Goal: Contribute content: Add original content to the website for others to see

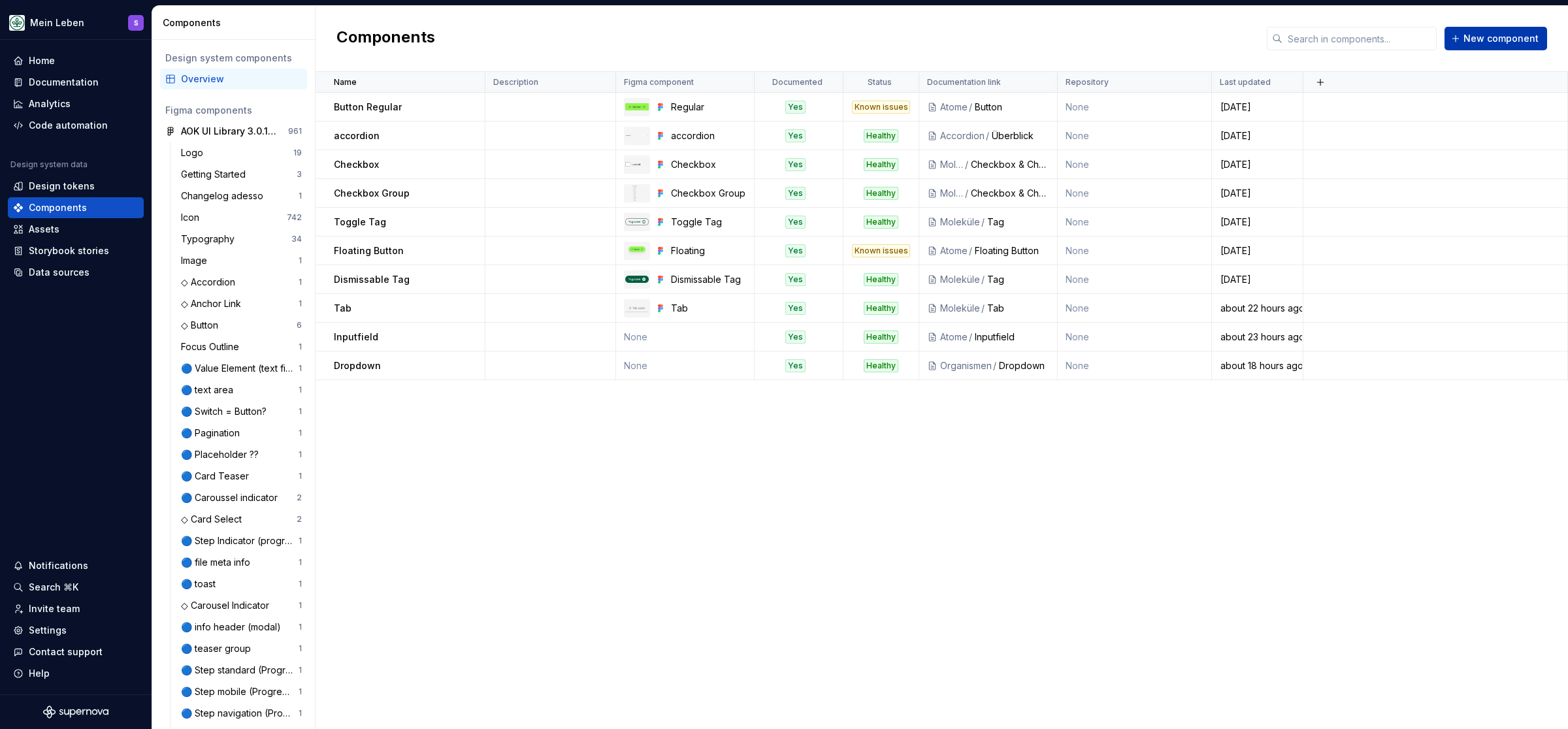
click at [1488, 33] on span "New component" at bounding box center [1500, 38] width 75 height 13
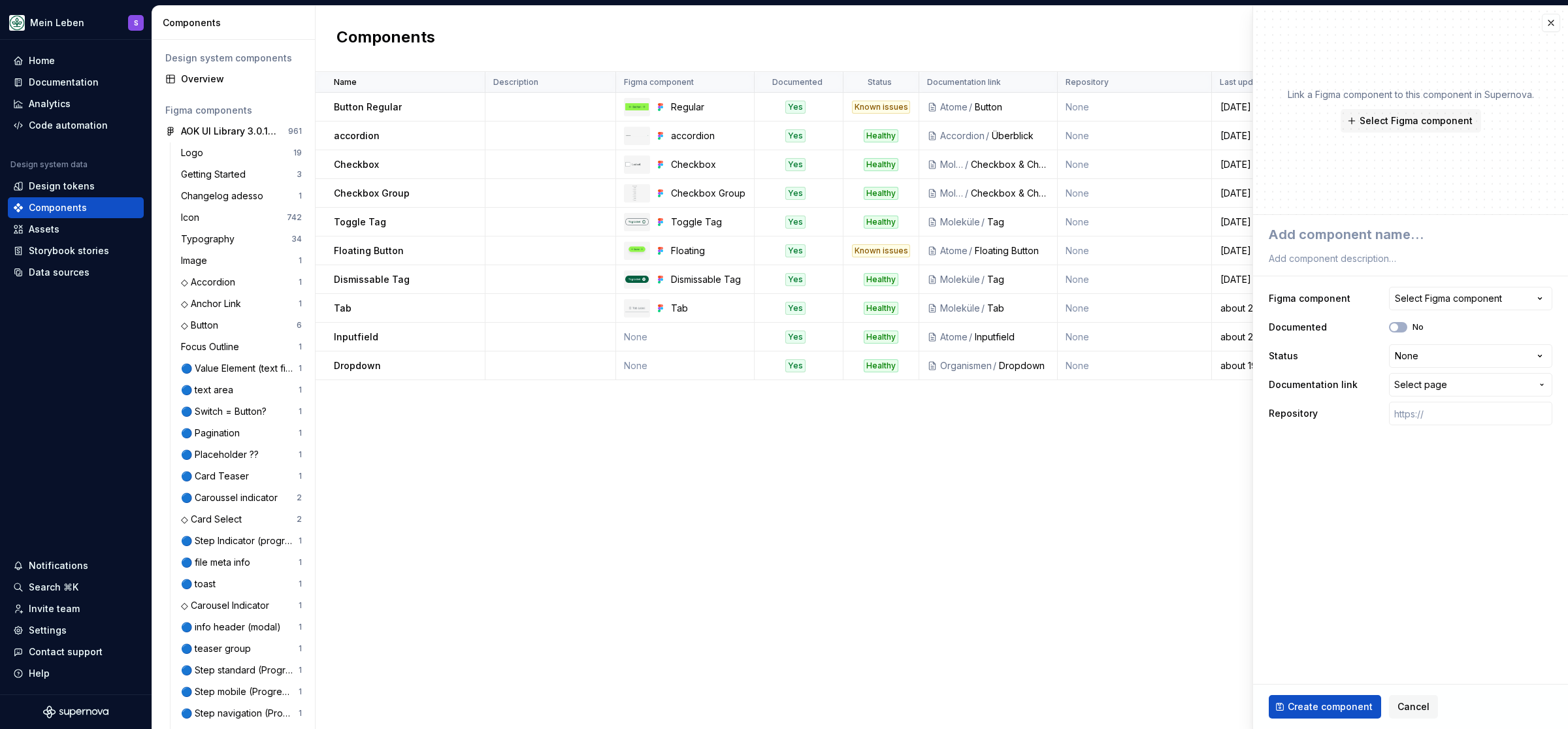
type textarea "*"
type textarea "T"
type textarea "*"
type textarea "To"
type textarea "*"
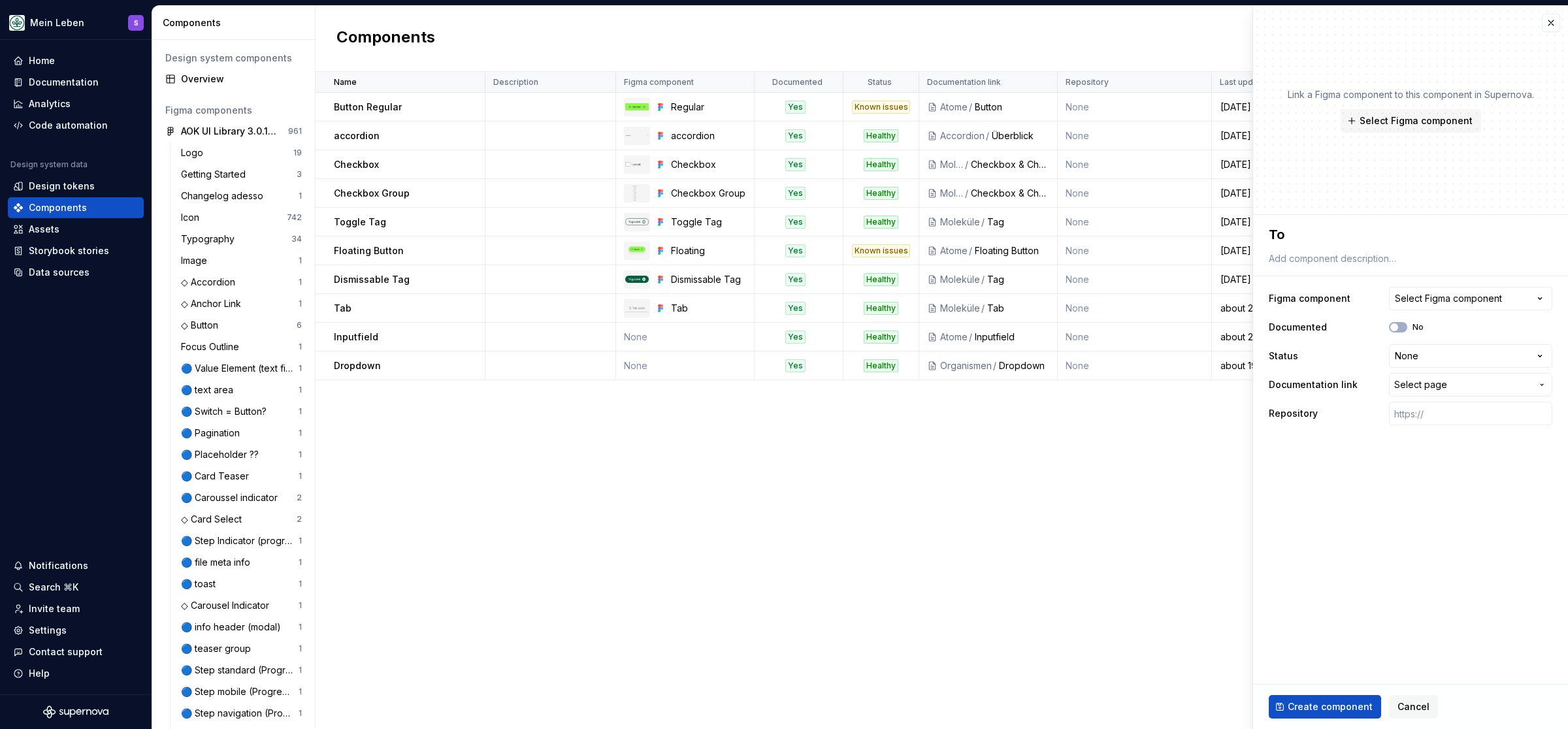
type textarea "Tog"
type textarea "*"
type textarea "Togg"
type textarea "*"
type textarea "Toggl"
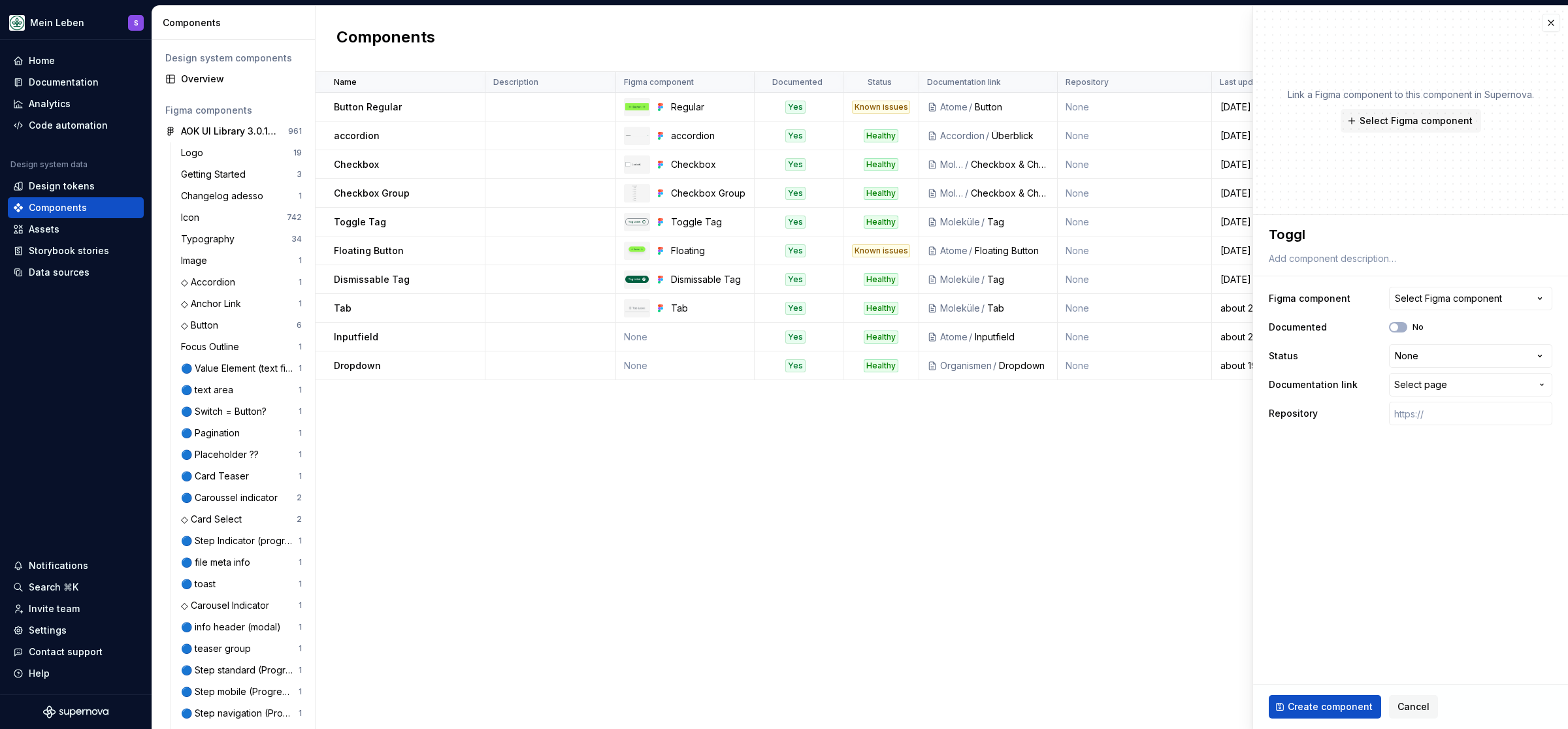
type textarea "*"
type textarea "Toggle"
type textarea "*"
type textarea "Toggle"
type textarea "*"
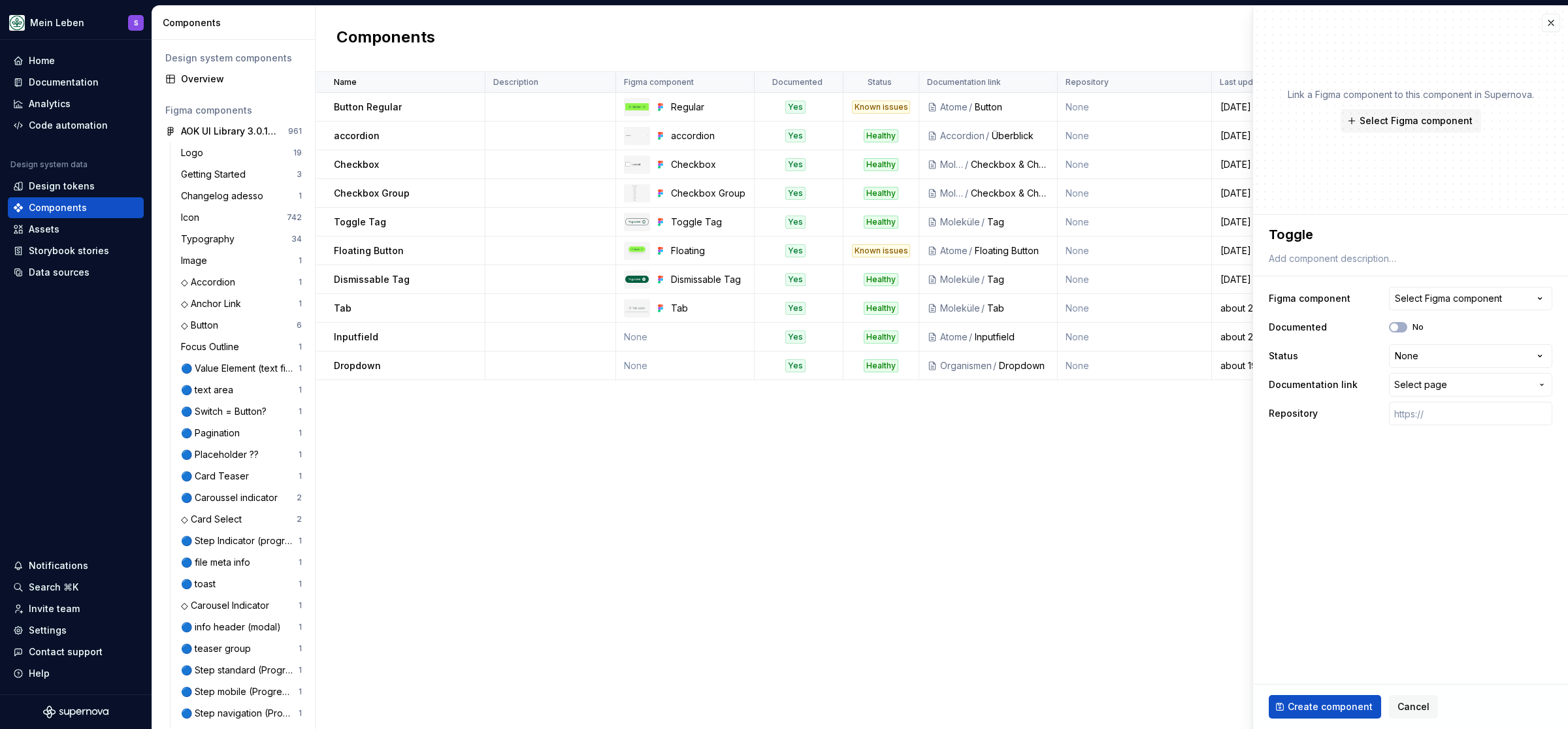
type textarea "Toggle B"
type textarea "*"
type textarea "Toggle Bu"
type textarea "*"
type textarea "Toggle But"
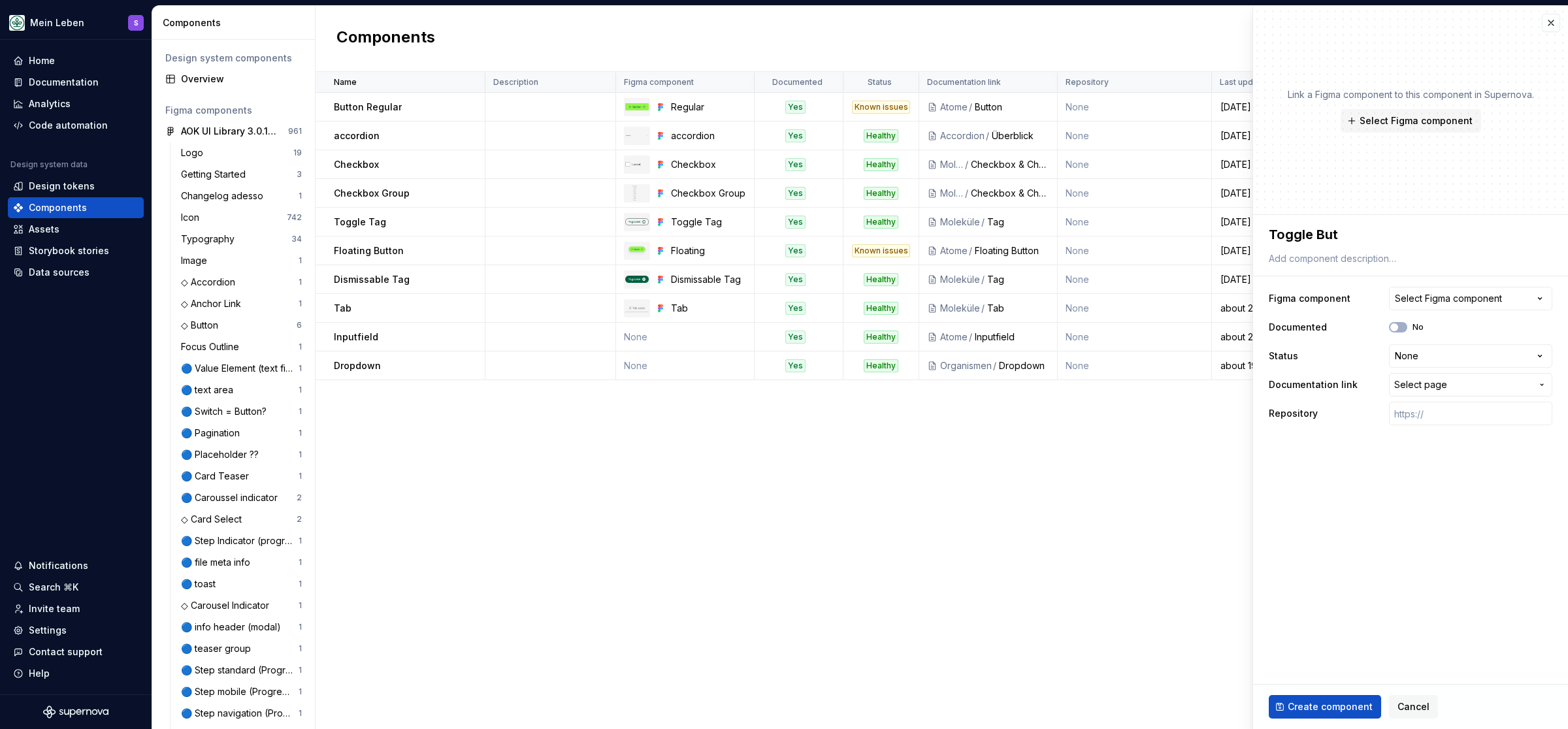
type textarea "*"
type textarea "Toggle Butt"
type textarea "*"
type textarea "Toggle Butto"
type textarea "*"
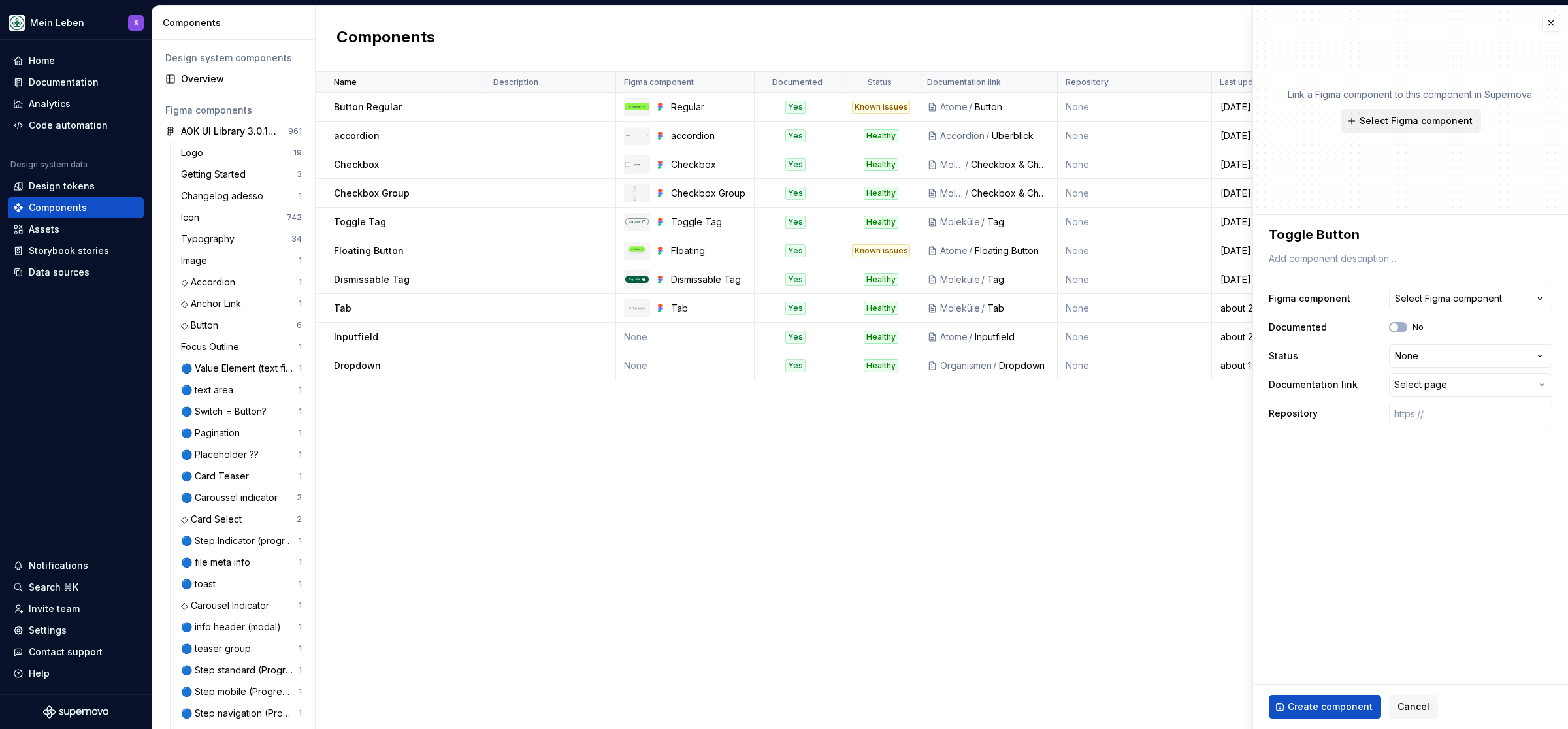
type textarea "Toggle Button"
click at [1385, 116] on span "Select Figma component" at bounding box center [1416, 120] width 113 height 13
type textarea "*"
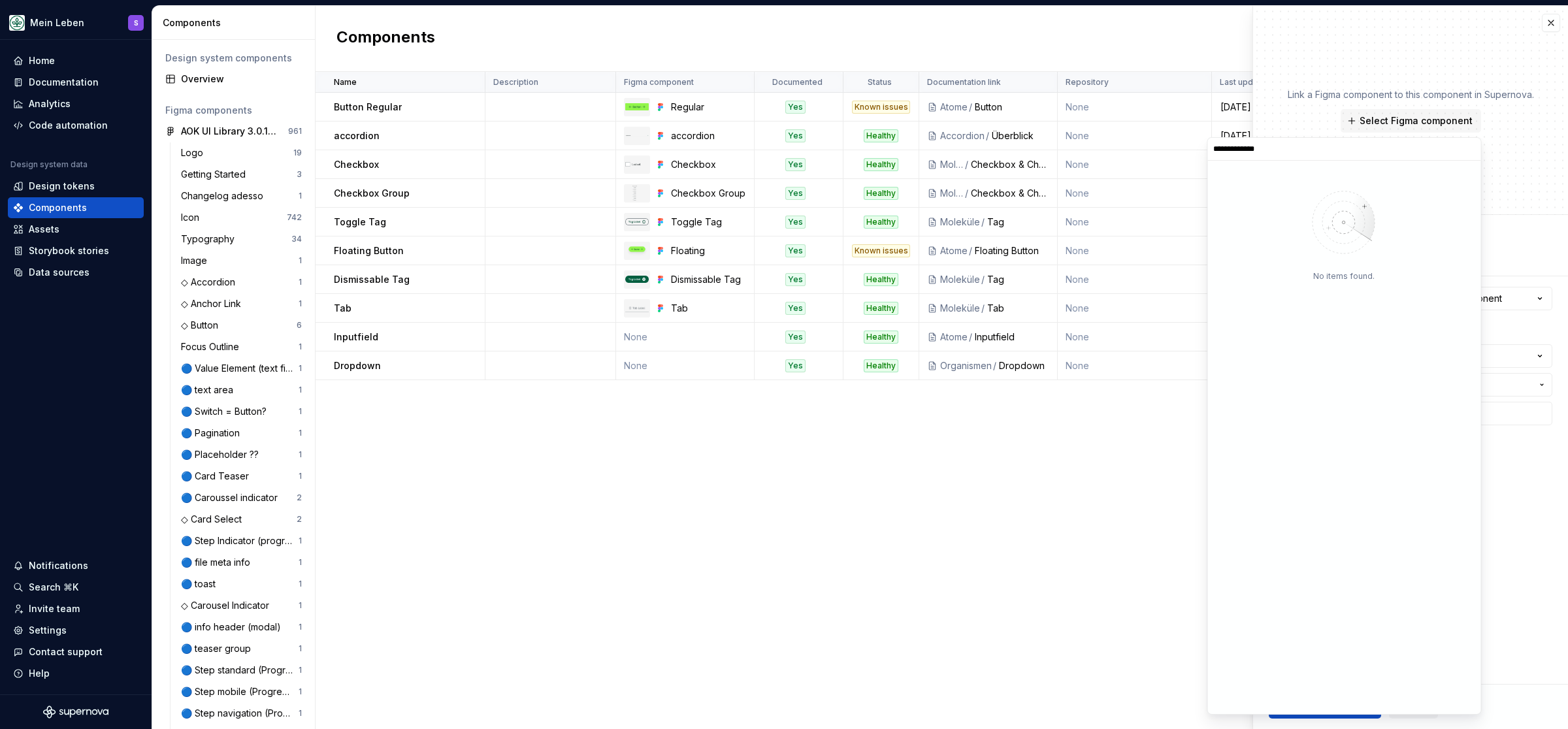
type input "**********"
type textarea "*"
drag, startPoint x: 1293, startPoint y: 150, endPoint x: 1209, endPoint y: 153, distance: 84.1
click at [1209, 153] on input "**********" at bounding box center [1344, 149] width 273 height 10
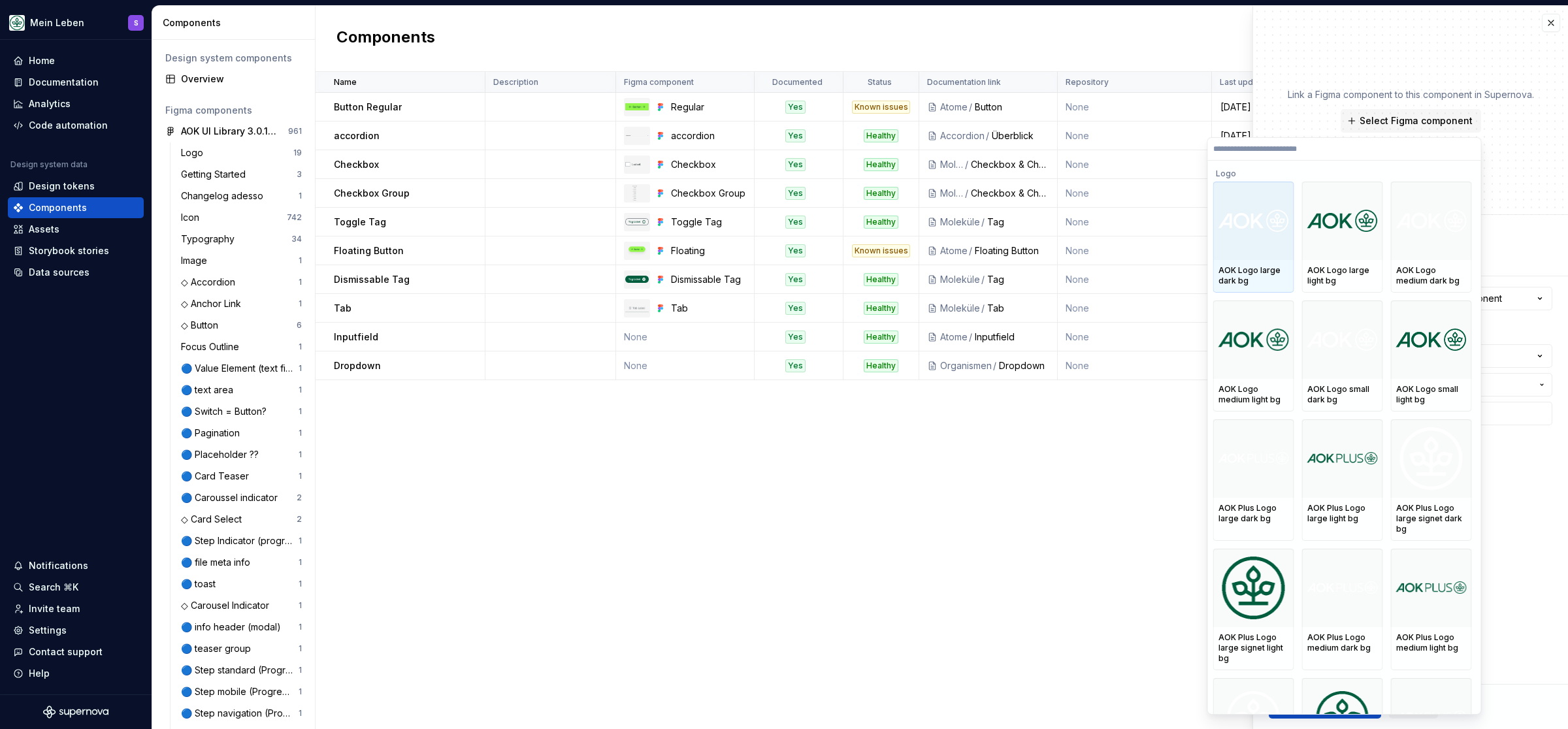
click at [1182, 50] on div "Components New component" at bounding box center [942, 39] width 1253 height 66
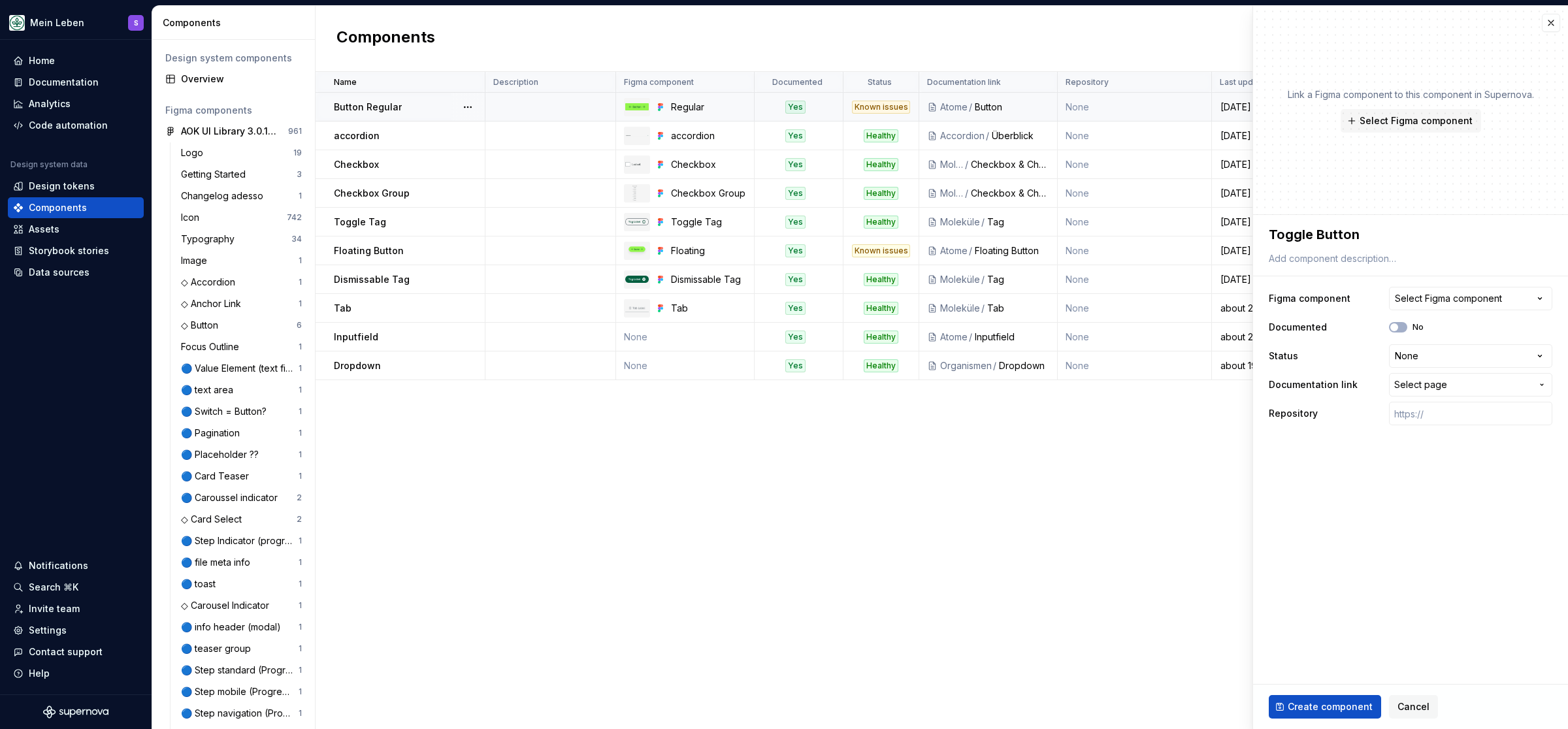
click at [393, 107] on p "Button Regular" at bounding box center [368, 107] width 68 height 13
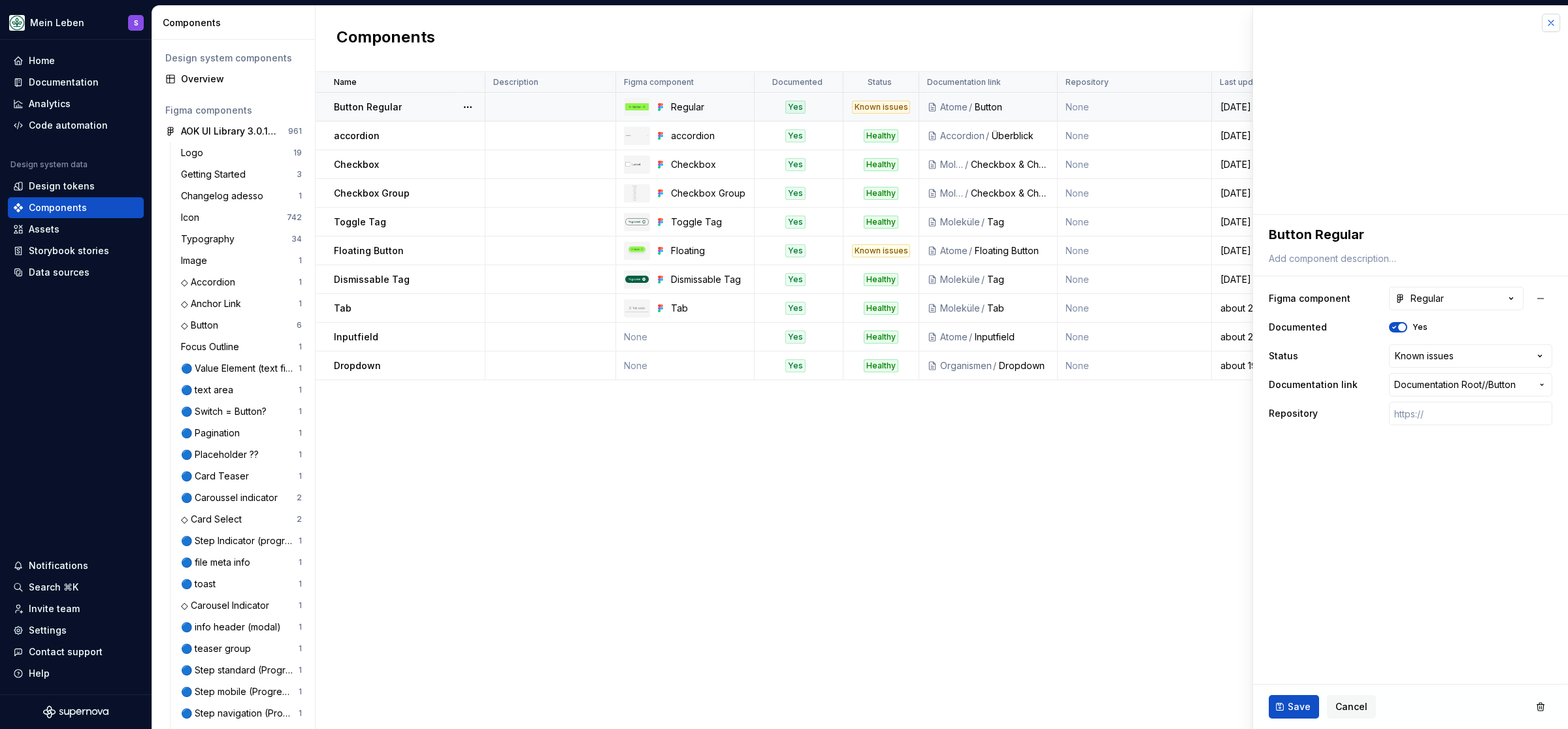
click at [1550, 26] on button "button" at bounding box center [1551, 22] width 18 height 18
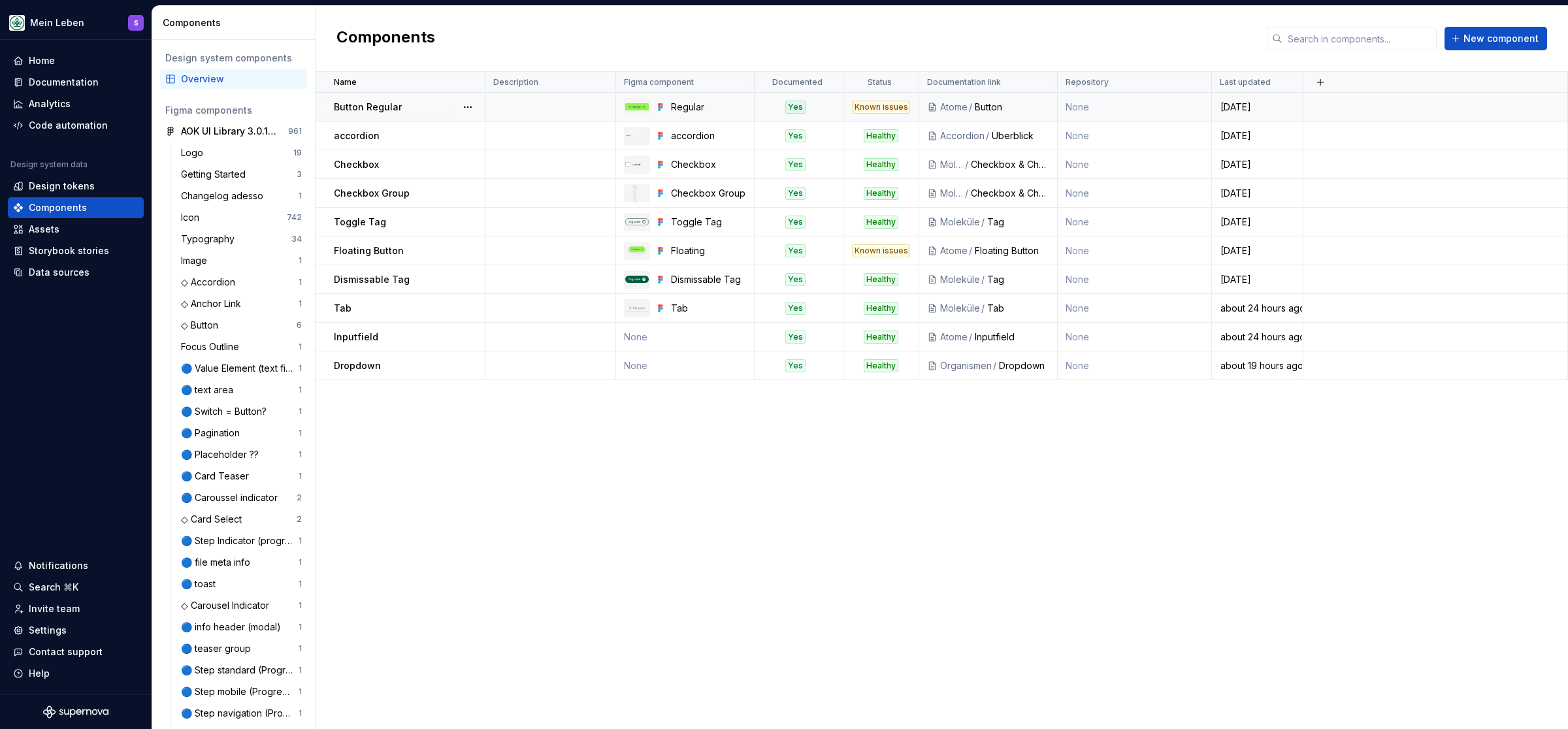
click at [355, 105] on p "Button Regular" at bounding box center [368, 107] width 68 height 13
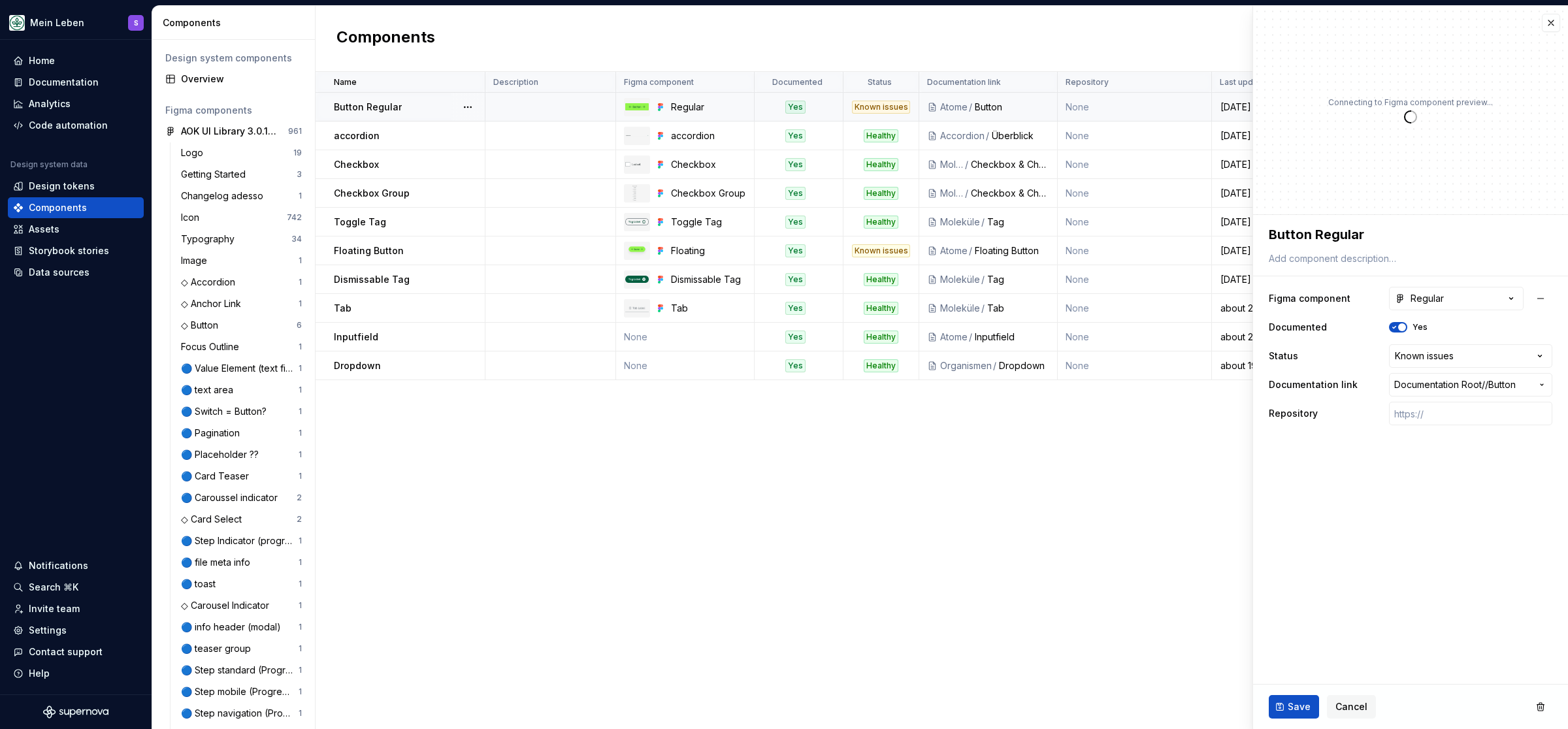
type textarea "*"
click at [1541, 358] on html "Mein Leben S Home Documentation Analytics Code automation Design system data De…" at bounding box center [784, 364] width 1568 height 729
select select "**********"
click at [1298, 708] on span "Save" at bounding box center [1299, 707] width 23 height 13
type textarea "*"
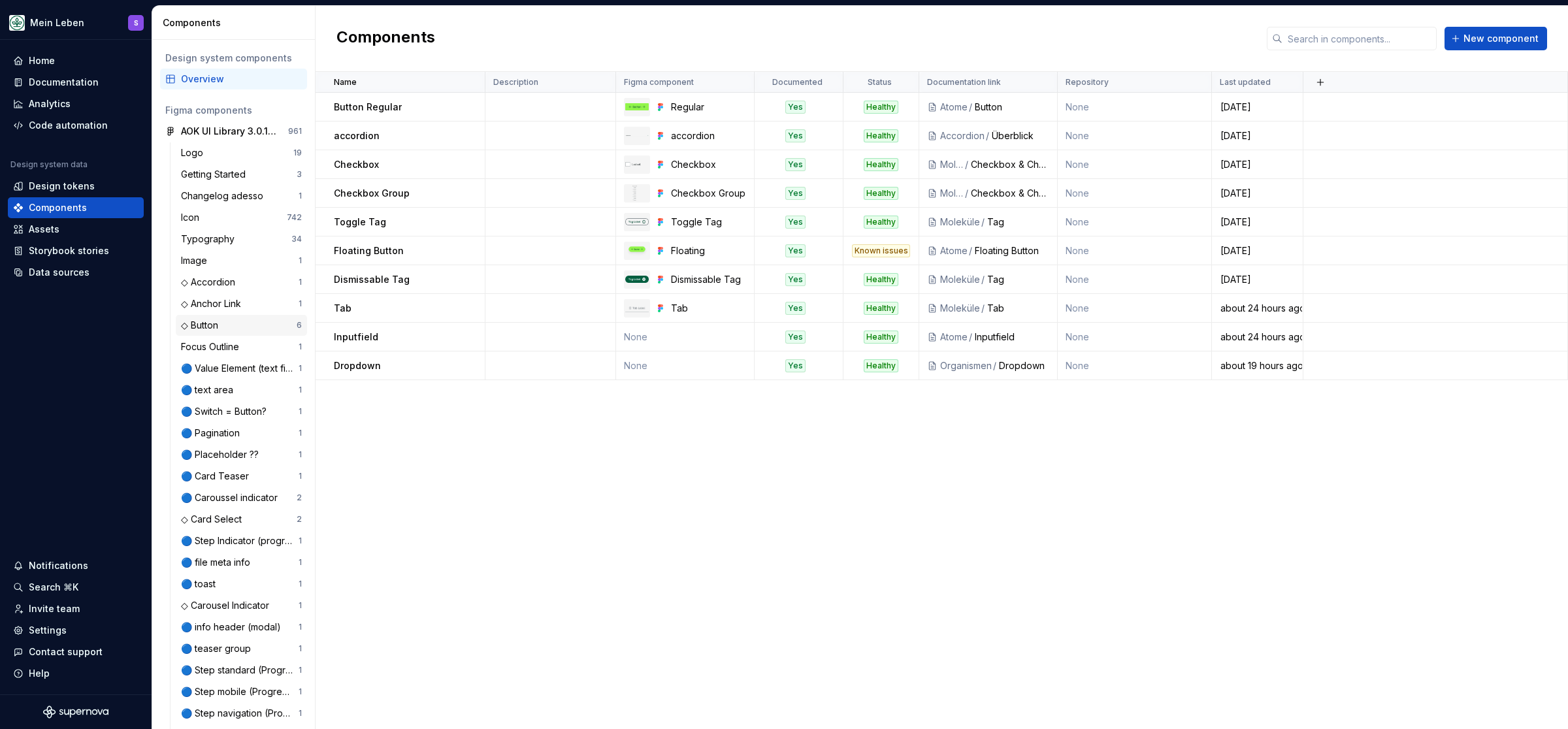
click at [205, 322] on div "◇ Button" at bounding box center [202, 325] width 43 height 13
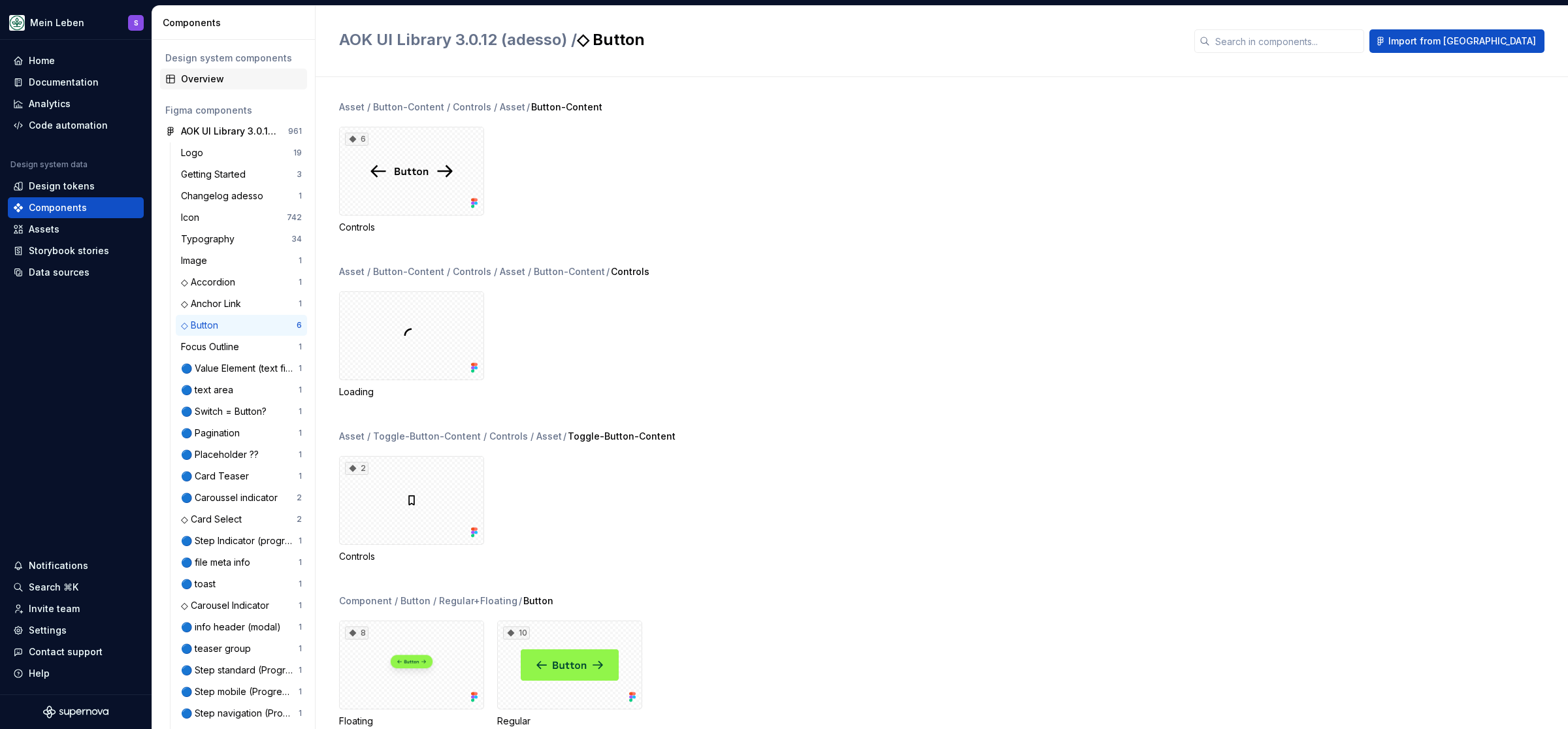
click at [203, 75] on div "Overview" at bounding box center [241, 78] width 121 height 13
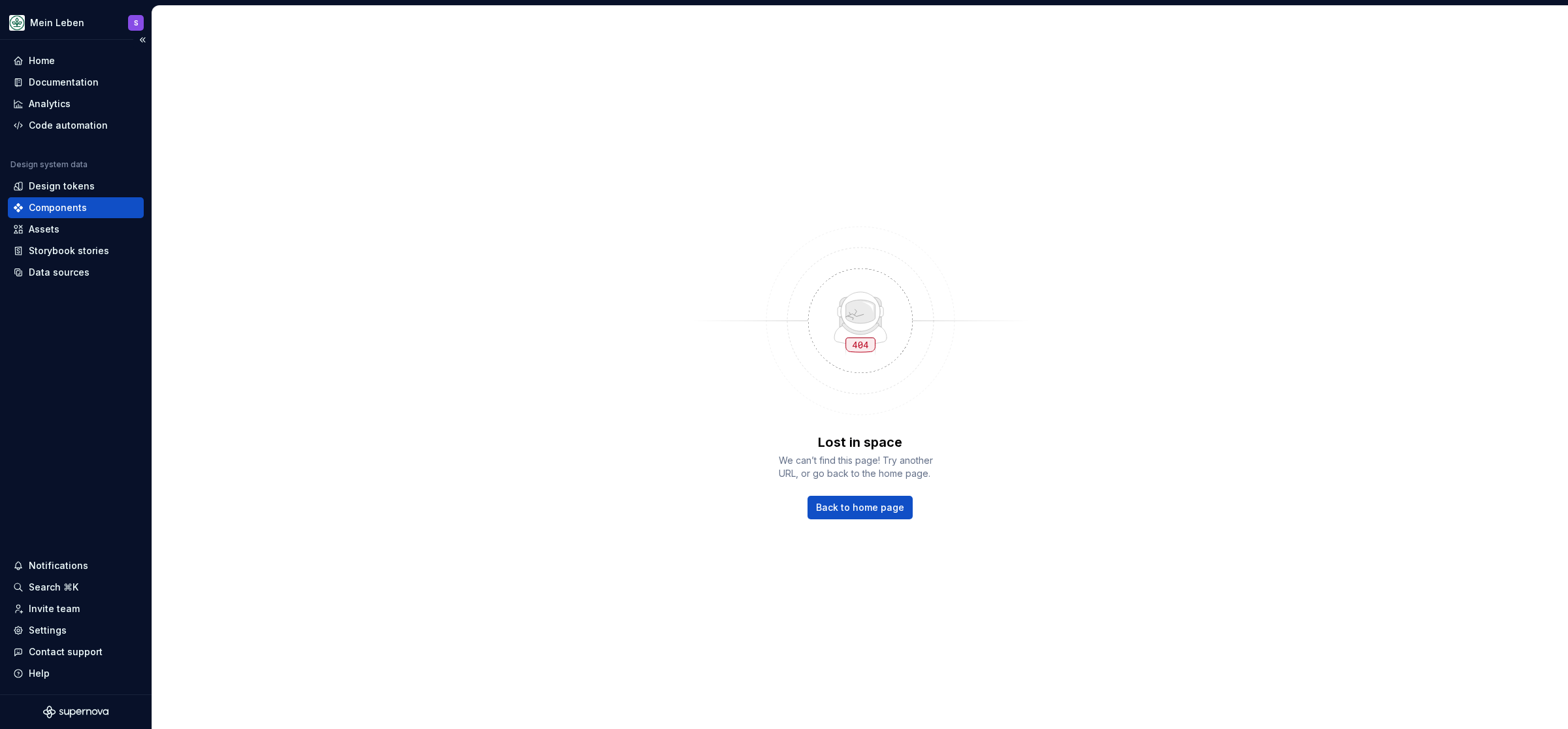
click at [68, 211] on div "Components" at bounding box center [58, 207] width 58 height 13
click at [61, 211] on div "Components" at bounding box center [58, 207] width 58 height 13
click at [873, 504] on span "Back to home page" at bounding box center [860, 507] width 88 height 13
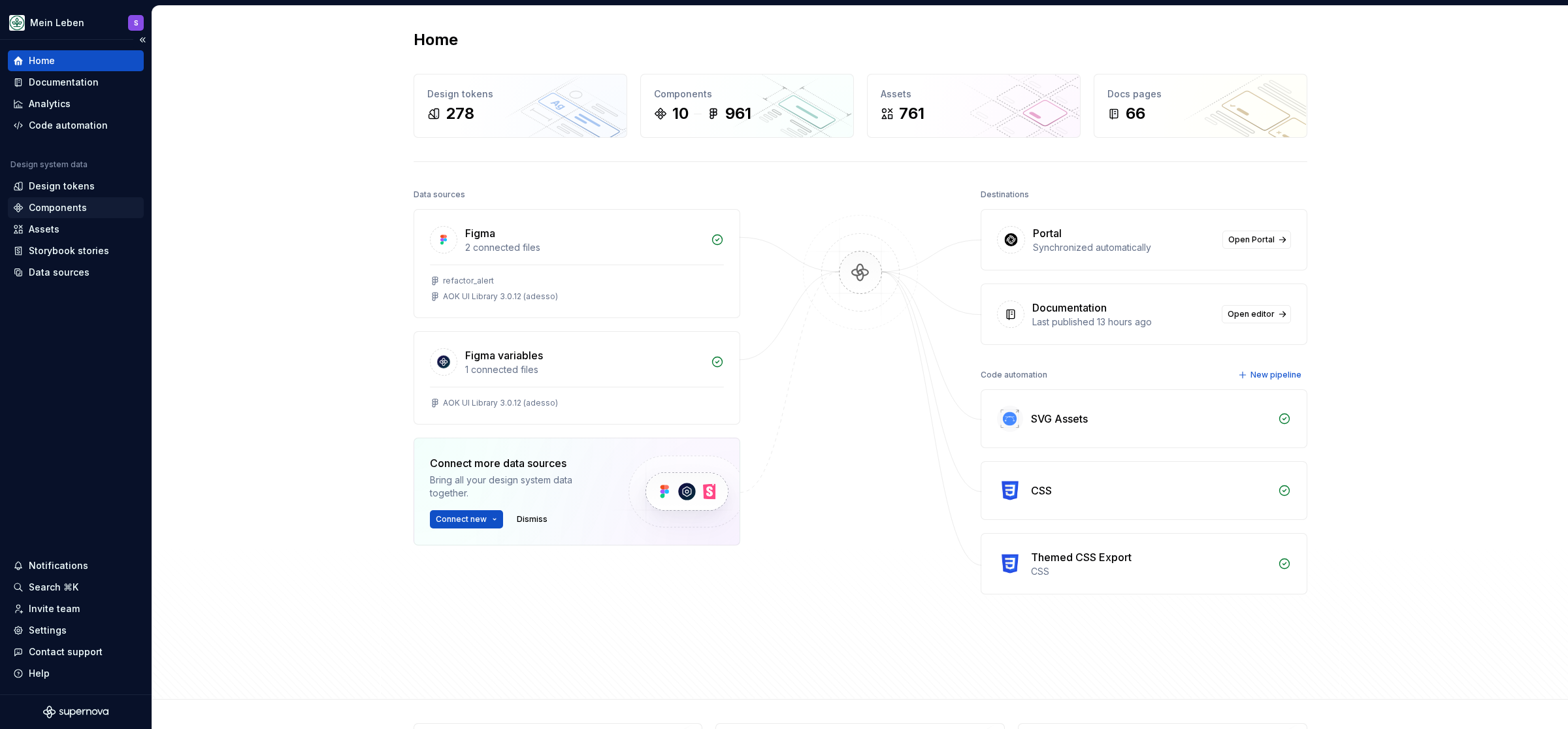
click at [43, 209] on div "Components" at bounding box center [58, 207] width 58 height 13
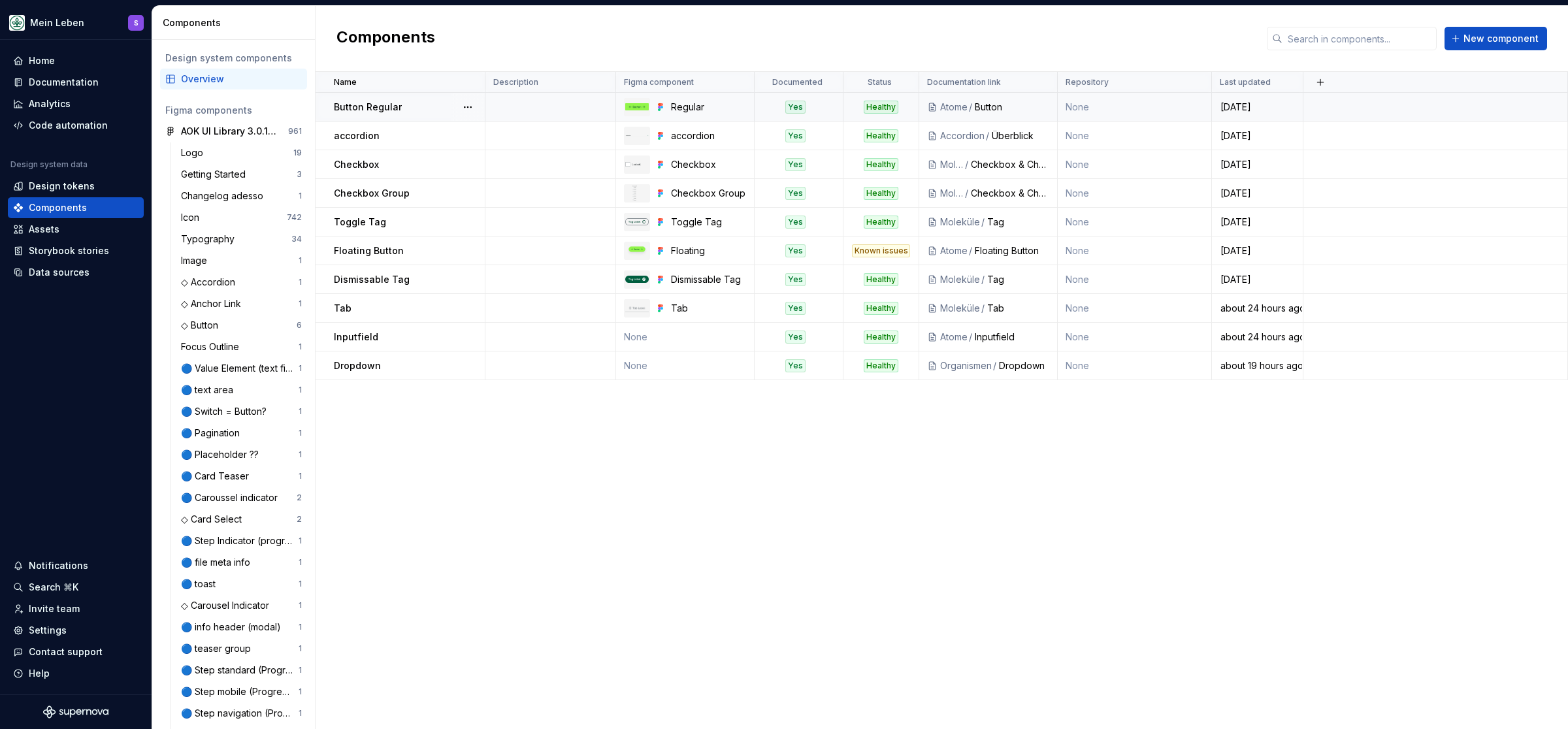
click at [890, 105] on div "Healthy" at bounding box center [881, 107] width 34 height 13
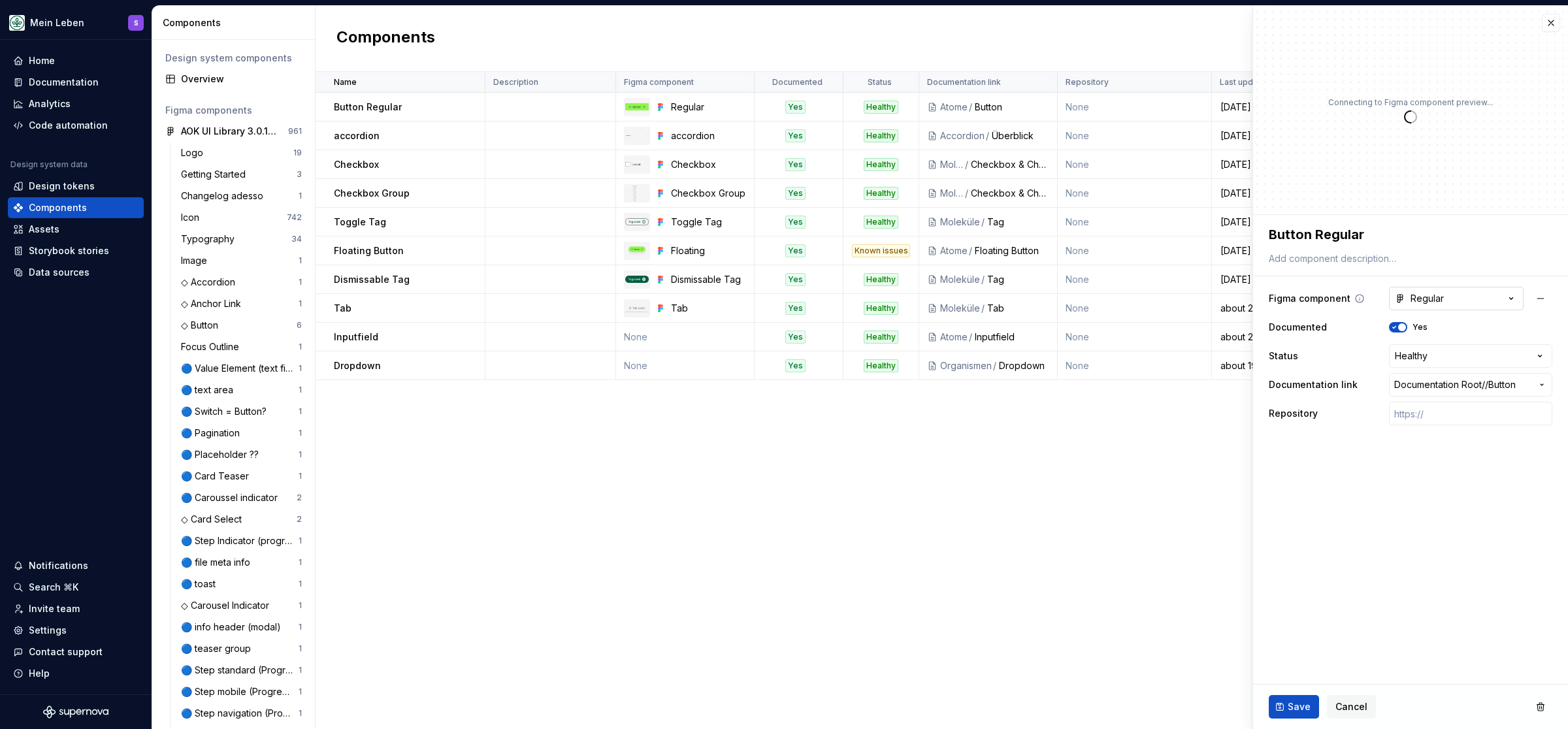
type textarea "*"
click at [1542, 355] on html "Mein Leben S Home Documentation Analytics Code automation Design system data De…" at bounding box center [784, 364] width 1568 height 729
select select "**********"
click at [1286, 712] on button "Save" at bounding box center [1294, 707] width 50 height 24
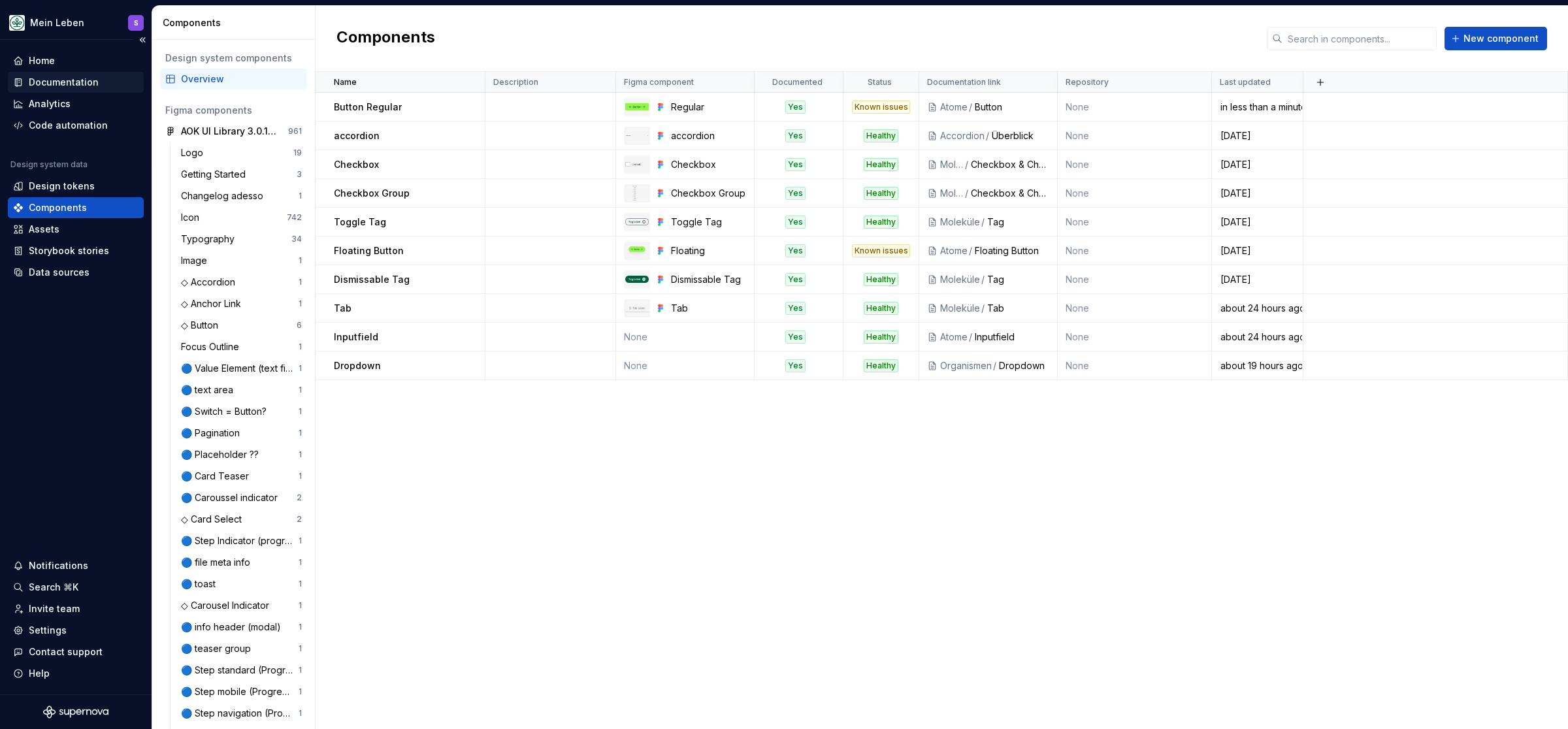
click at [61, 88] on div "Documentation" at bounding box center [64, 82] width 70 height 13
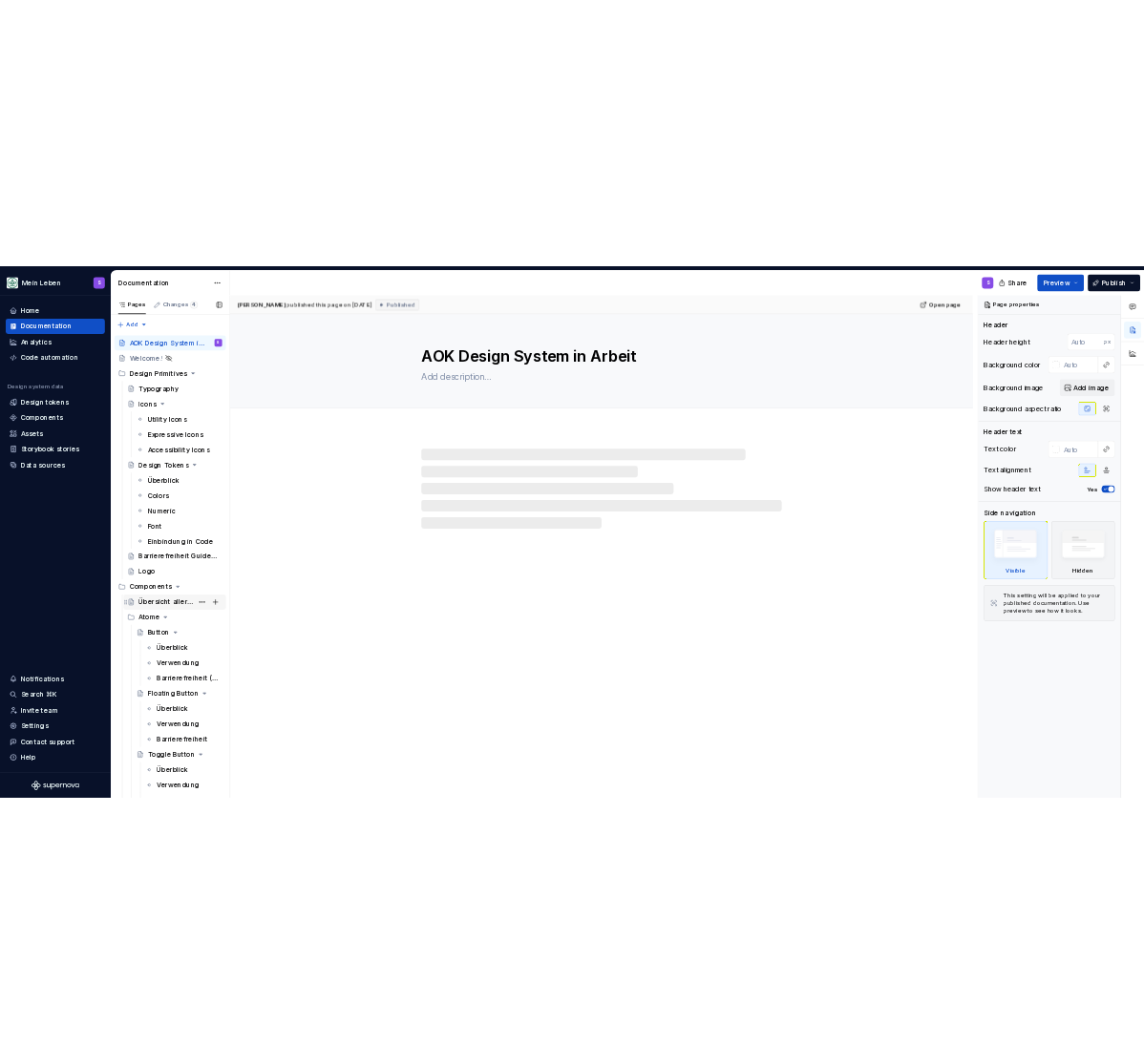
scroll to position [315, 0]
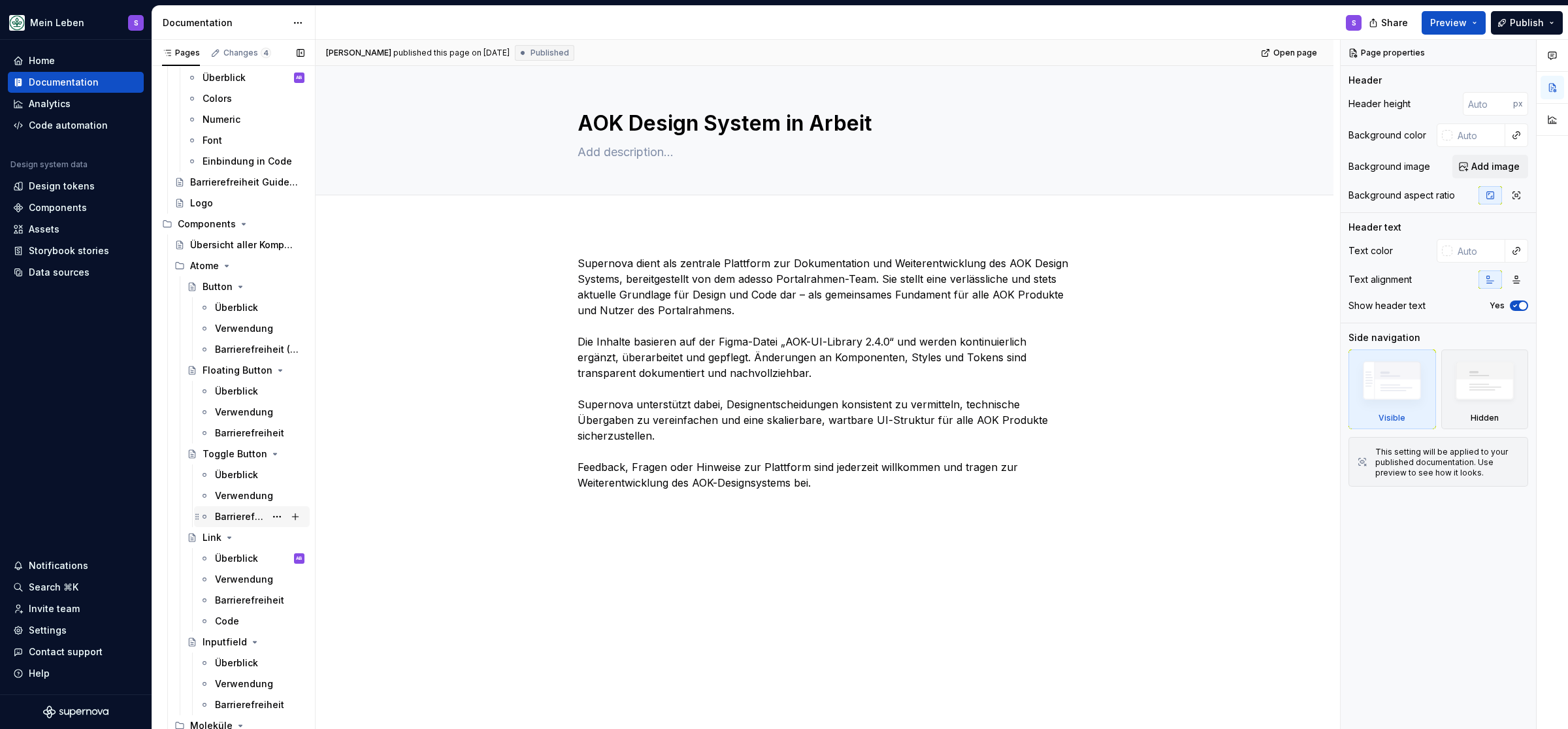
click at [236, 516] on div "Barrierefreiheit" at bounding box center [240, 516] width 50 height 13
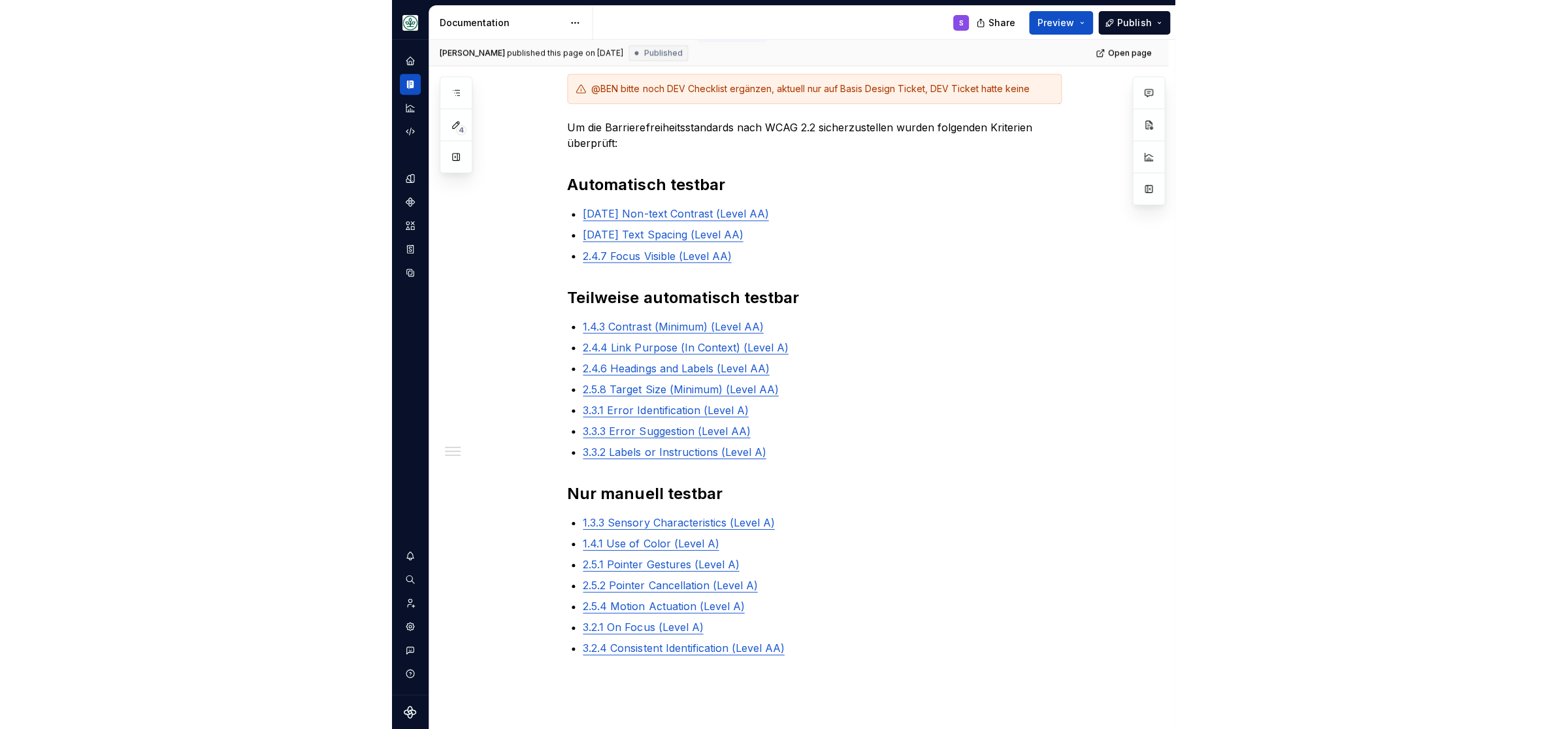
scroll to position [216, 0]
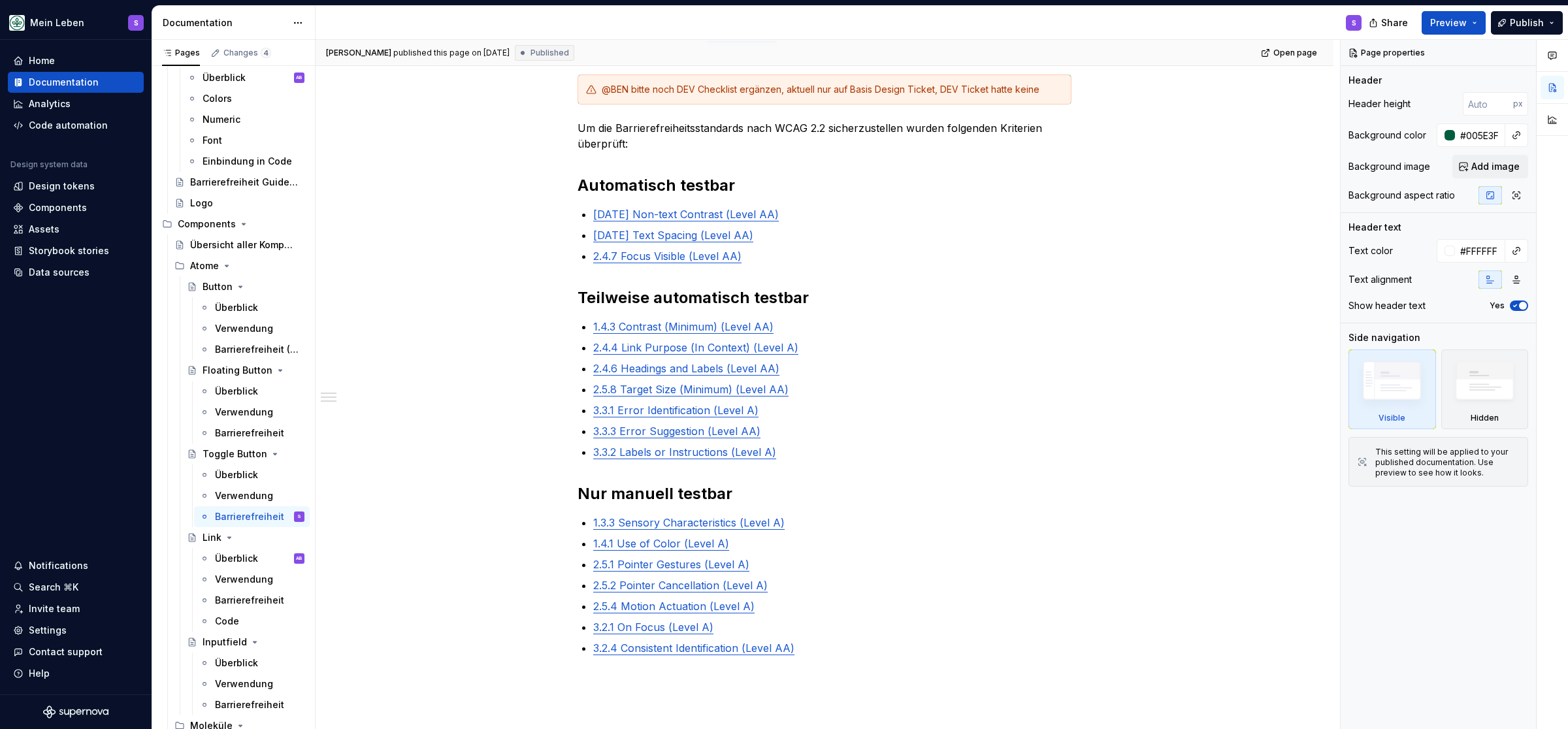
type textarea "*"
